Goal: Transaction & Acquisition: Purchase product/service

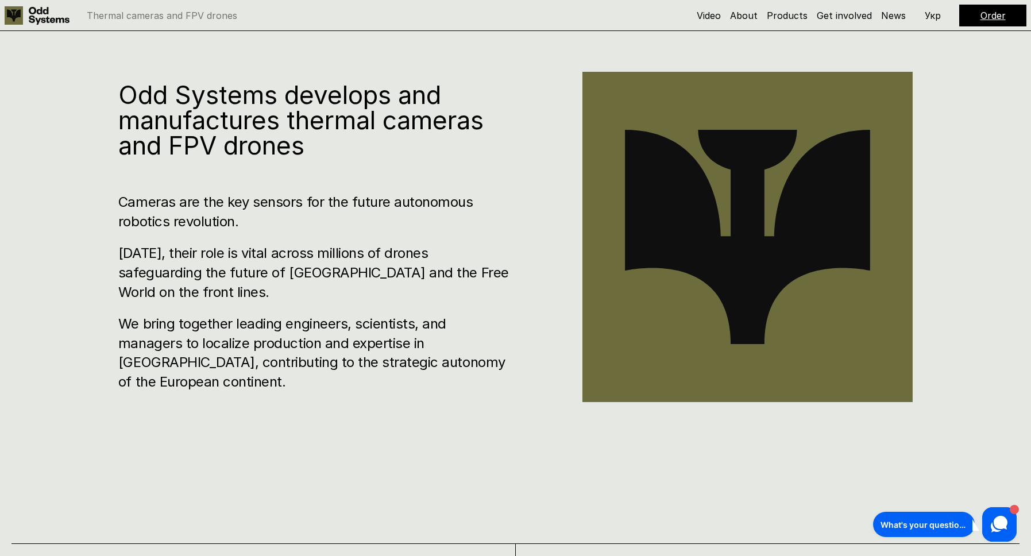
click at [991, 14] on link "Order" at bounding box center [992, 15] width 25 height 11
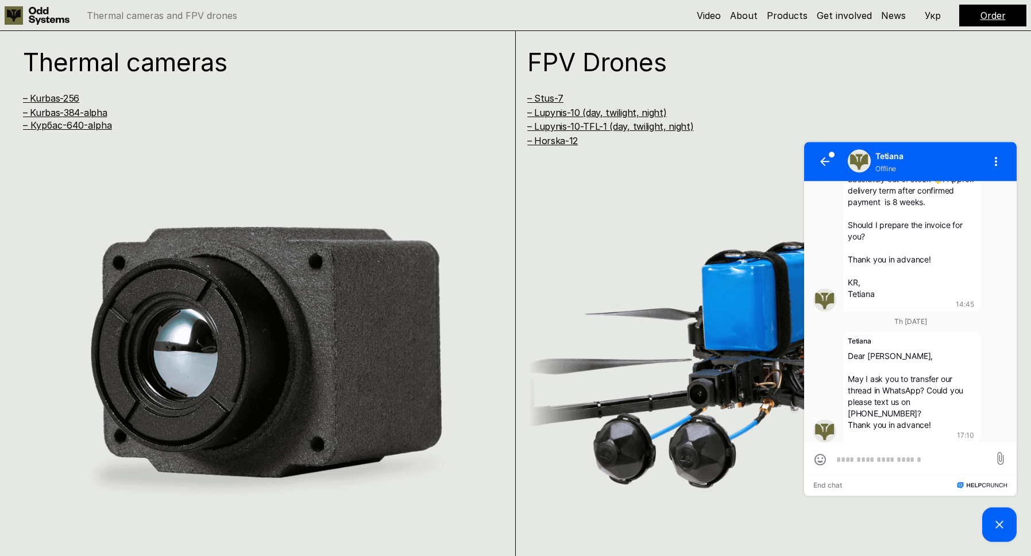
scroll to position [1047, 0]
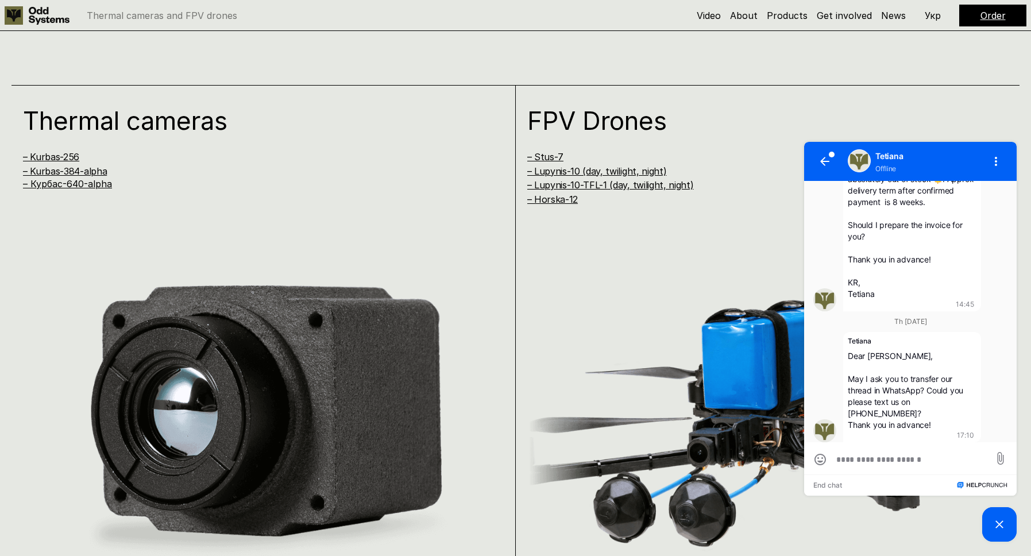
click at [478, 233] on div "Thermal cameras – Kurbas-256 – Kurbas-384-alpha – [GEOGRAPHIC_DATA]-640-alpha" at bounding box center [263, 351] width 504 height 533
click at [70, 152] on link "– Kurbas-256" at bounding box center [51, 156] width 56 height 11
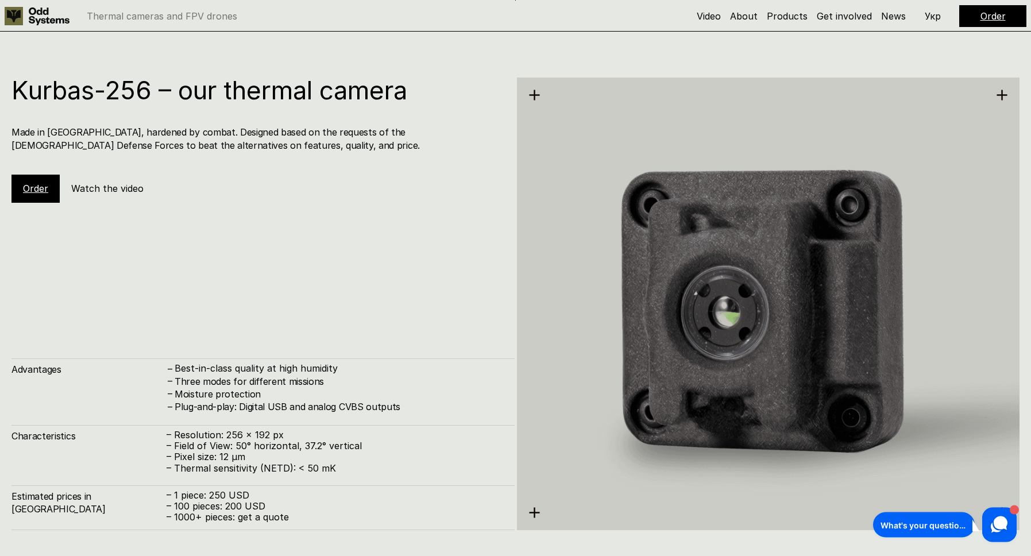
scroll to position [1665, 0]
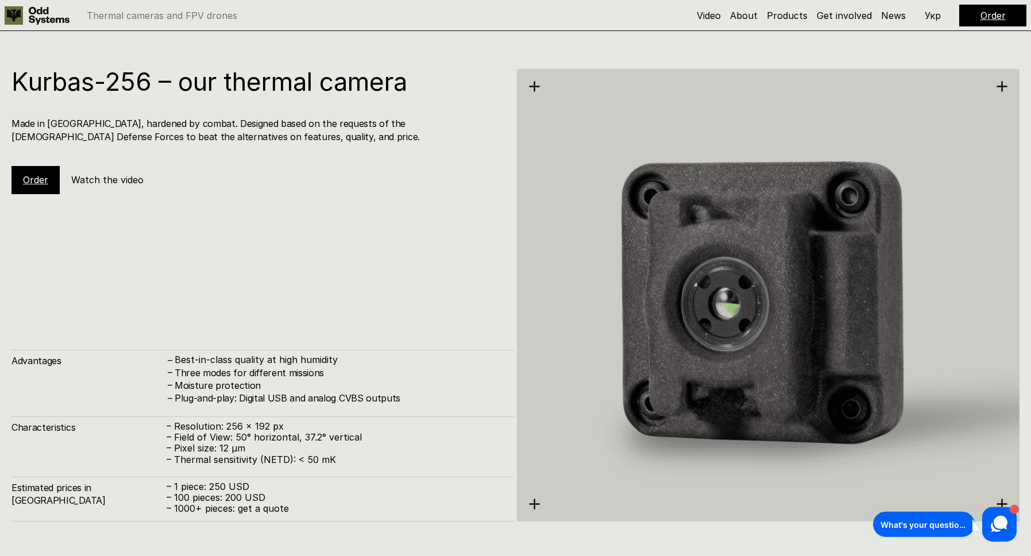
click at [153, 302] on div "Kurbas-256 – our thermal camera Made in [GEOGRAPHIC_DATA], hardened by combat. …" at bounding box center [262, 295] width 503 height 452
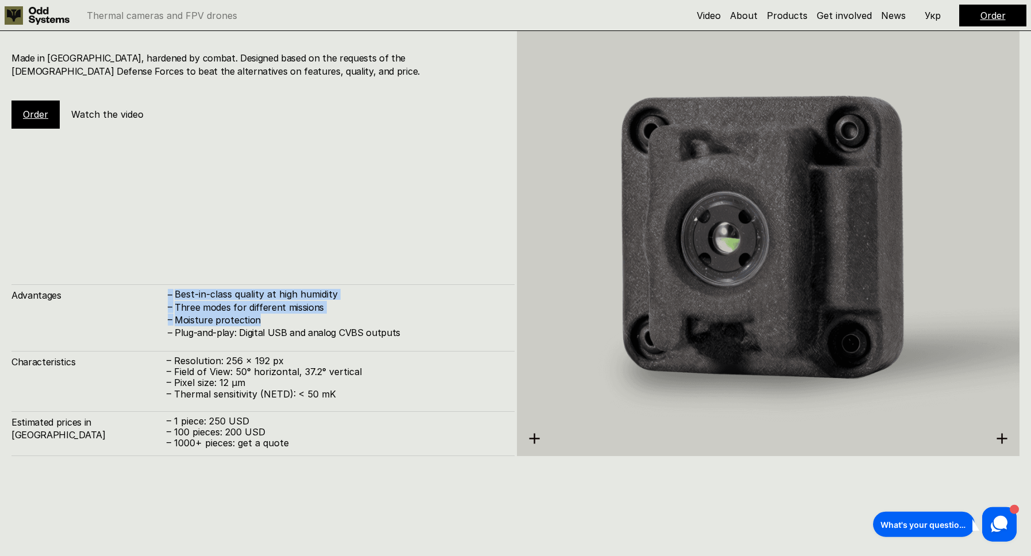
drag, startPoint x: 160, startPoint y: 296, endPoint x: 408, endPoint y: 324, distance: 249.7
click at [408, 324] on div "Advantages – Best-in-class quality at high humidity – Three modes for different…" at bounding box center [262, 311] width 503 height 55
click at [408, 324] on h4 "Moisture protection" at bounding box center [339, 320] width 328 height 13
drag, startPoint x: 412, startPoint y: 330, endPoint x: 138, endPoint y: 303, distance: 274.7
click at [175, 326] on div "Plug-and-play: Digital USB and analog CVBS outputs" at bounding box center [339, 332] width 328 height 13
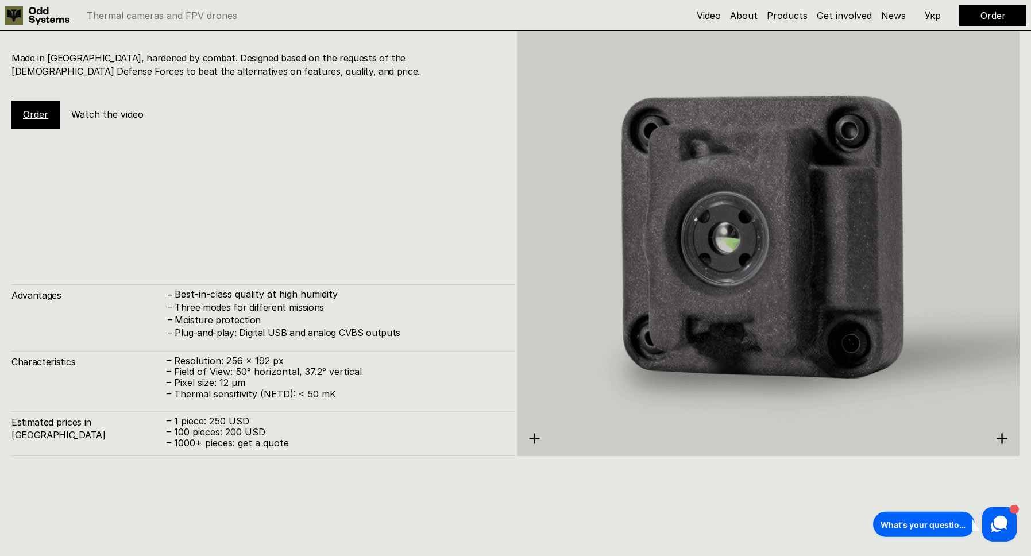
click at [138, 303] on div "Advantages – Best-in-class quality at high humidity – Three modes for different…" at bounding box center [262, 311] width 503 height 55
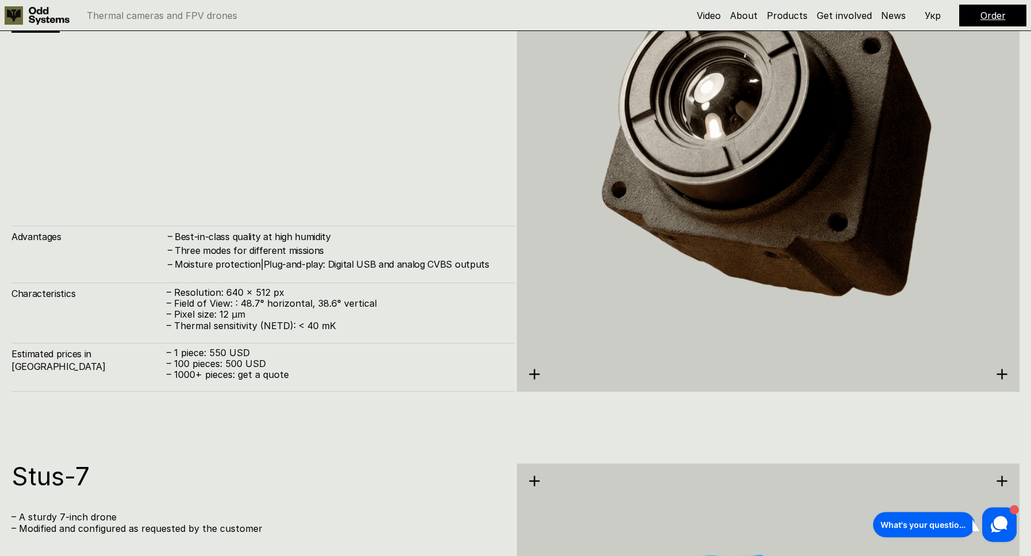
scroll to position [2778, 0]
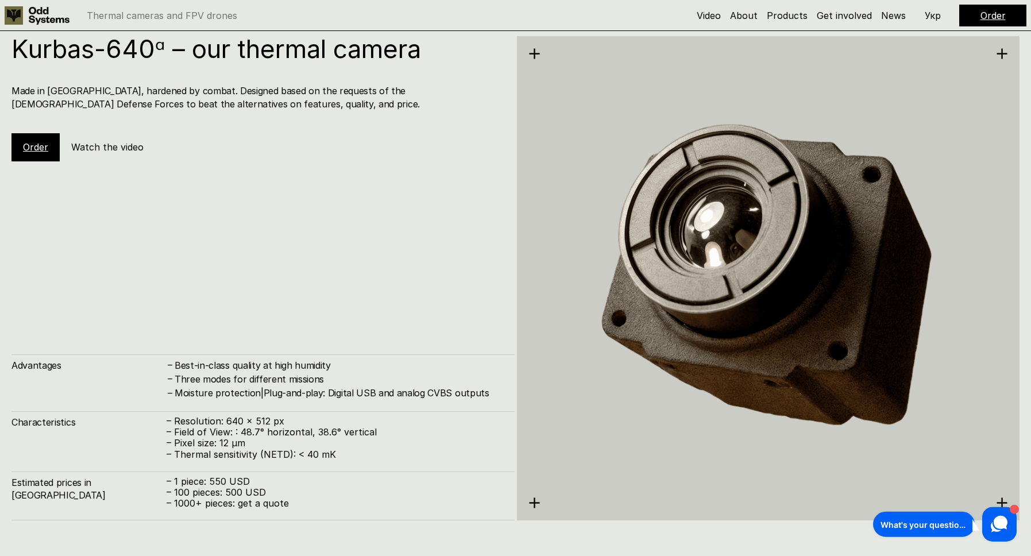
click at [32, 147] on link "Order" at bounding box center [35, 146] width 25 height 11
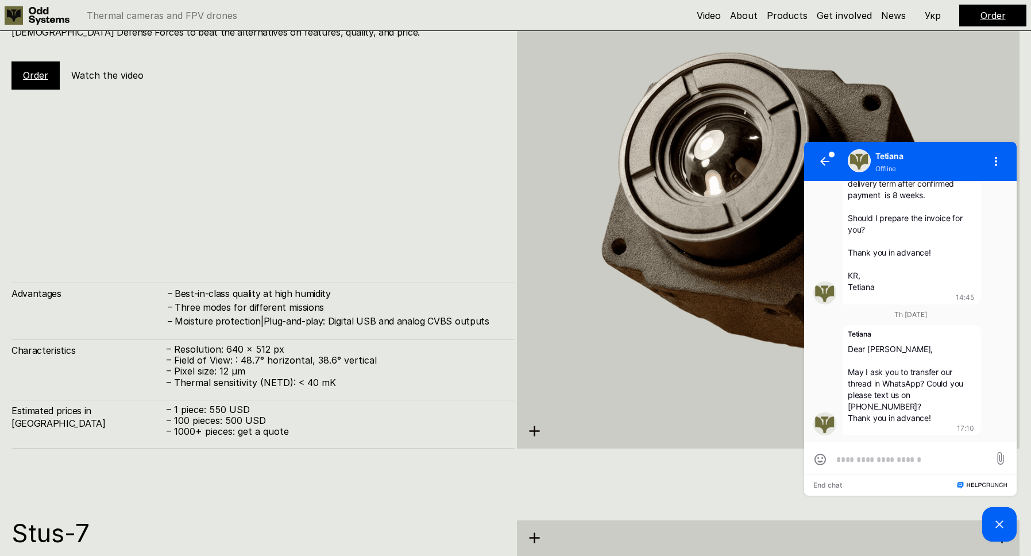
scroll to position [2974, 0]
